Goal: Task Accomplishment & Management: Use online tool/utility

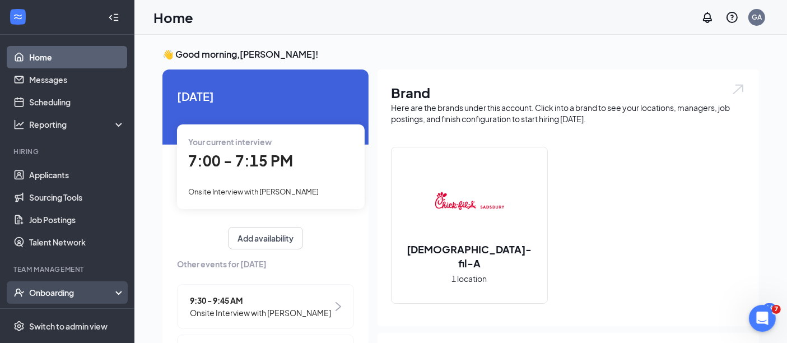
click at [57, 288] on div "Onboarding" at bounding box center [72, 292] width 86 height 11
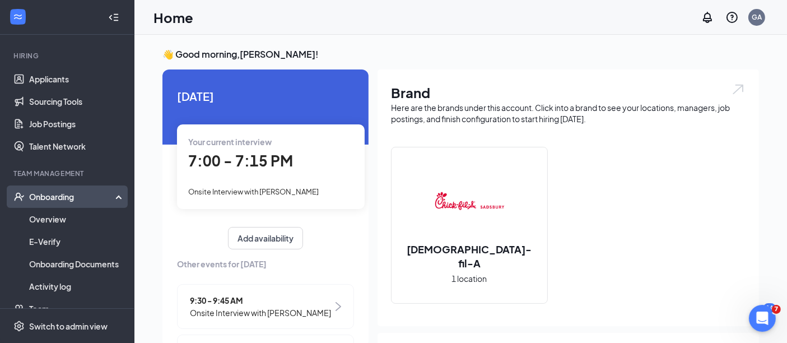
scroll to position [99, 0]
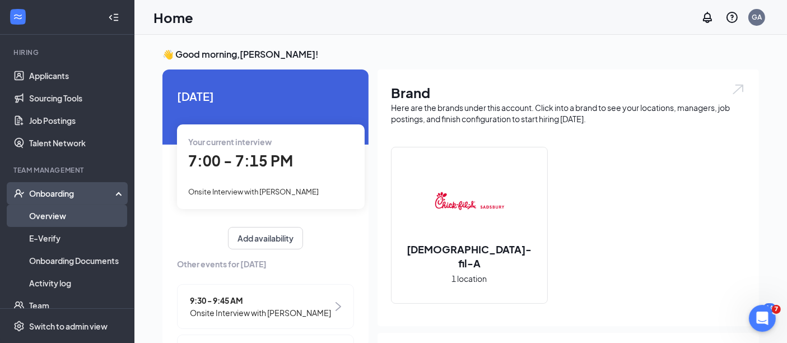
click at [49, 221] on link "Overview" at bounding box center [77, 215] width 96 height 22
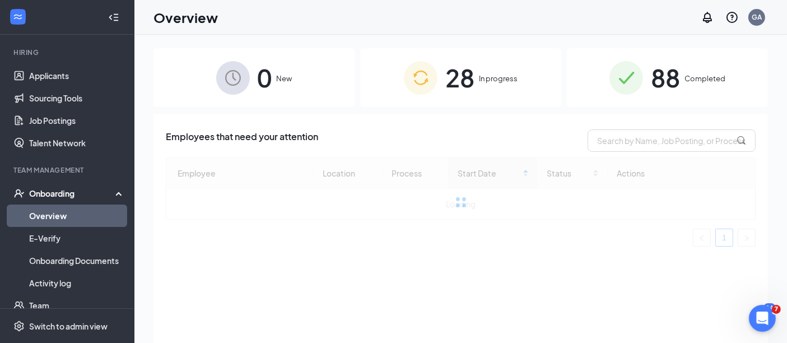
click at [490, 72] on div "28 In progress" at bounding box center [460, 77] width 201 height 59
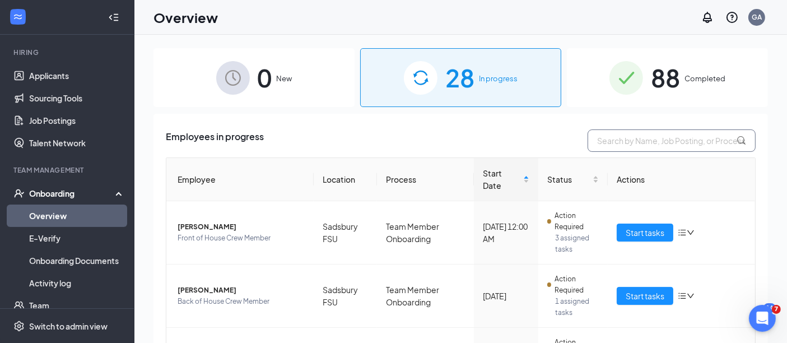
click at [636, 138] on input "text" at bounding box center [672, 140] width 168 height 22
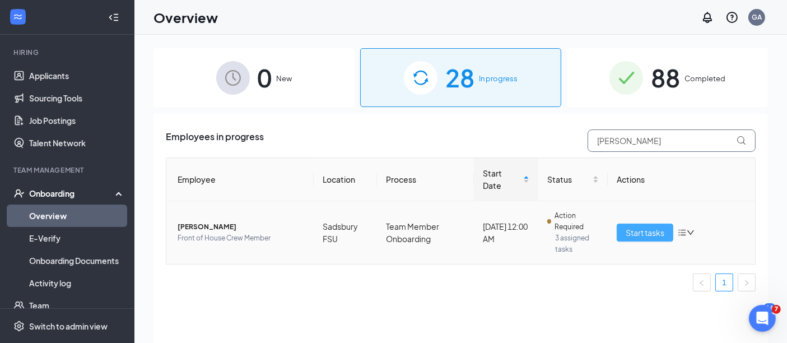
type input "[PERSON_NAME]"
click at [648, 226] on span "Start tasks" at bounding box center [645, 232] width 39 height 12
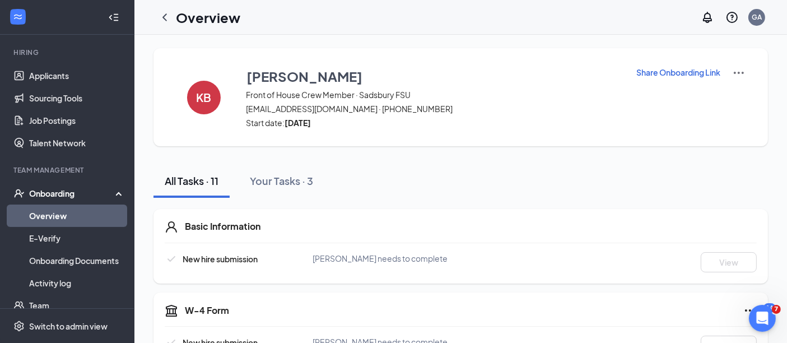
click at [697, 73] on p "Share Onboarding Link" at bounding box center [678, 72] width 84 height 11
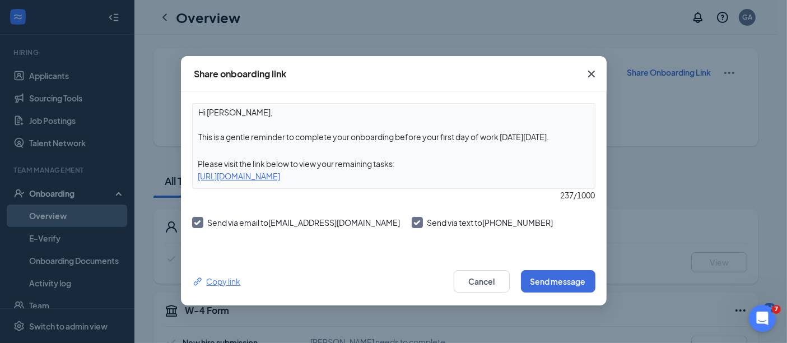
click at [229, 282] on div "Copy link" at bounding box center [216, 281] width 49 height 12
